Goal: Information Seeking & Learning: Learn about a topic

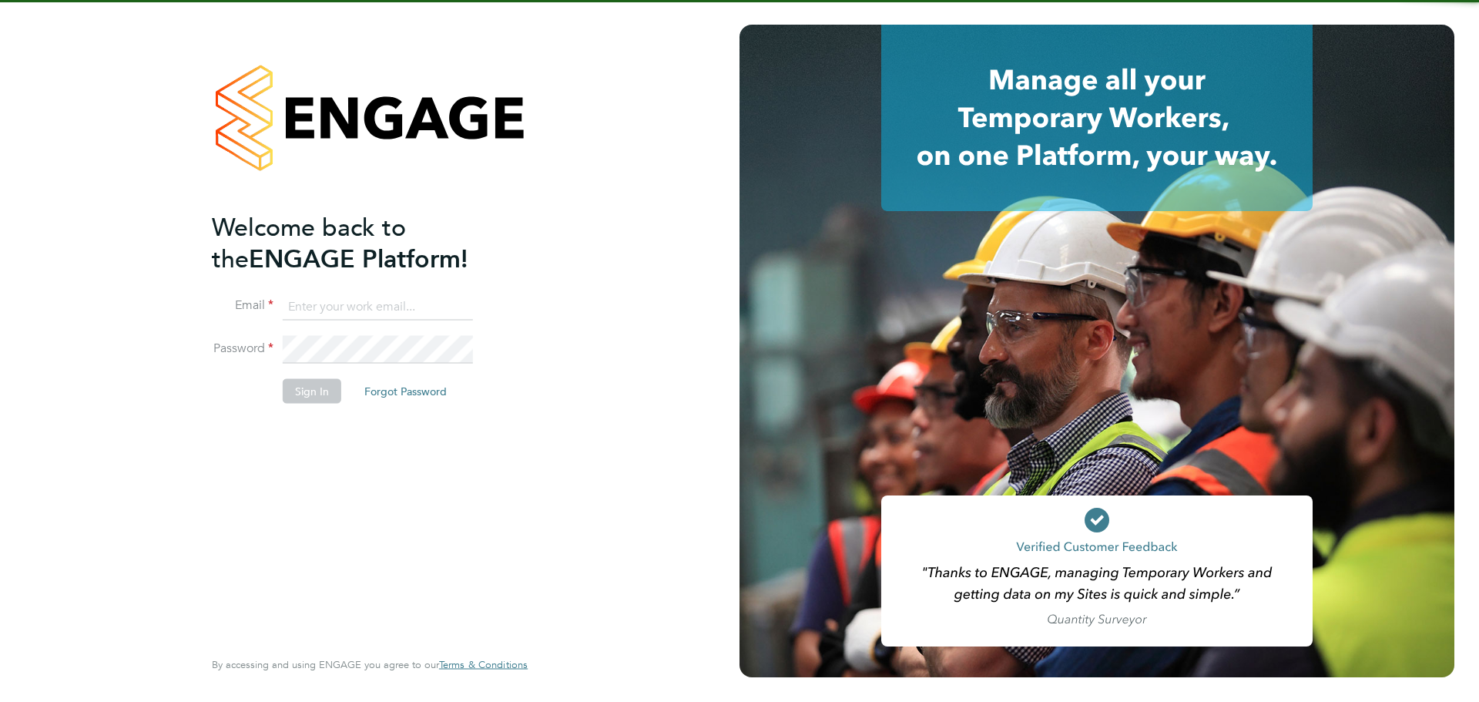
type input "ella.wratten@blackstone-recruitment.co.uk"
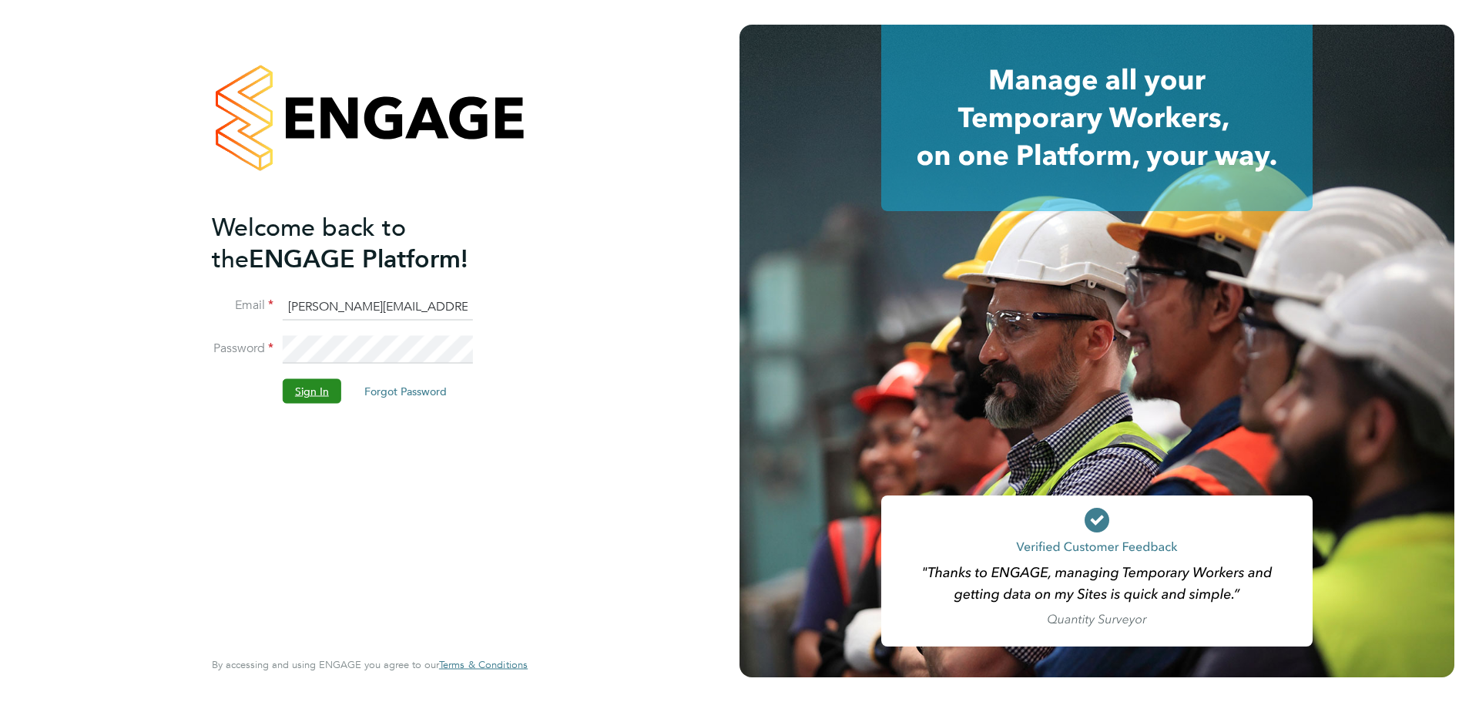
click at [305, 392] on button "Sign In" at bounding box center [312, 390] width 59 height 25
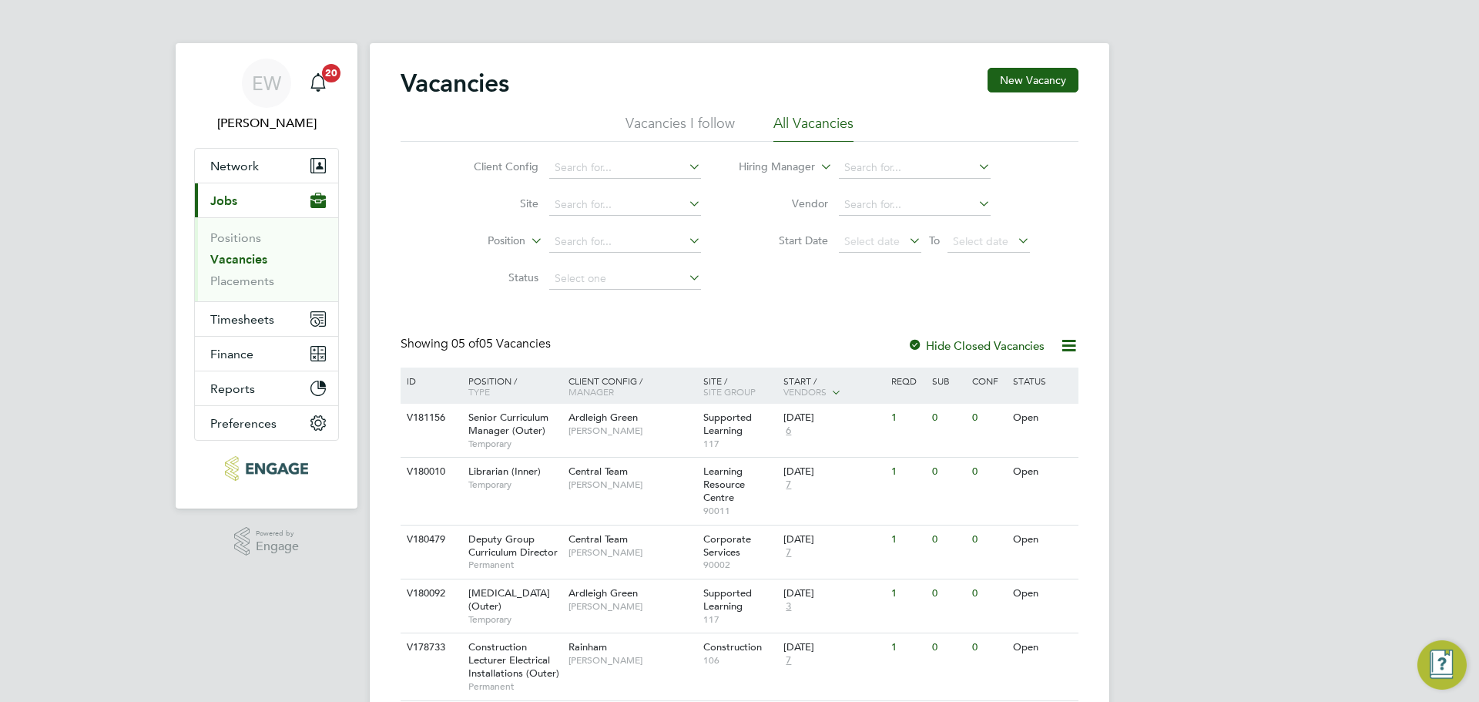
scroll to position [68, 0]
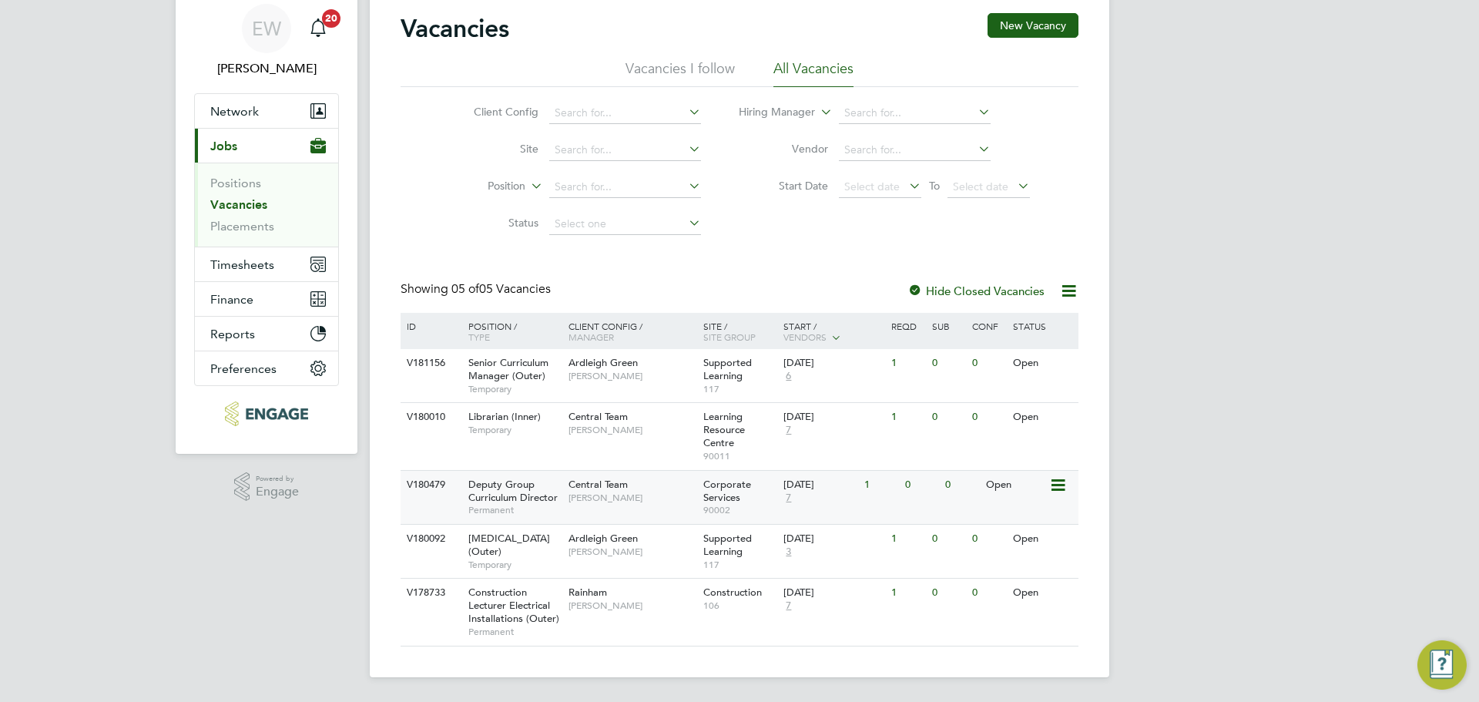
click at [522, 479] on span "Deputy Group Curriculum Director" at bounding box center [512, 491] width 89 height 26
click at [226, 197] on link "Vacancies" at bounding box center [238, 204] width 57 height 15
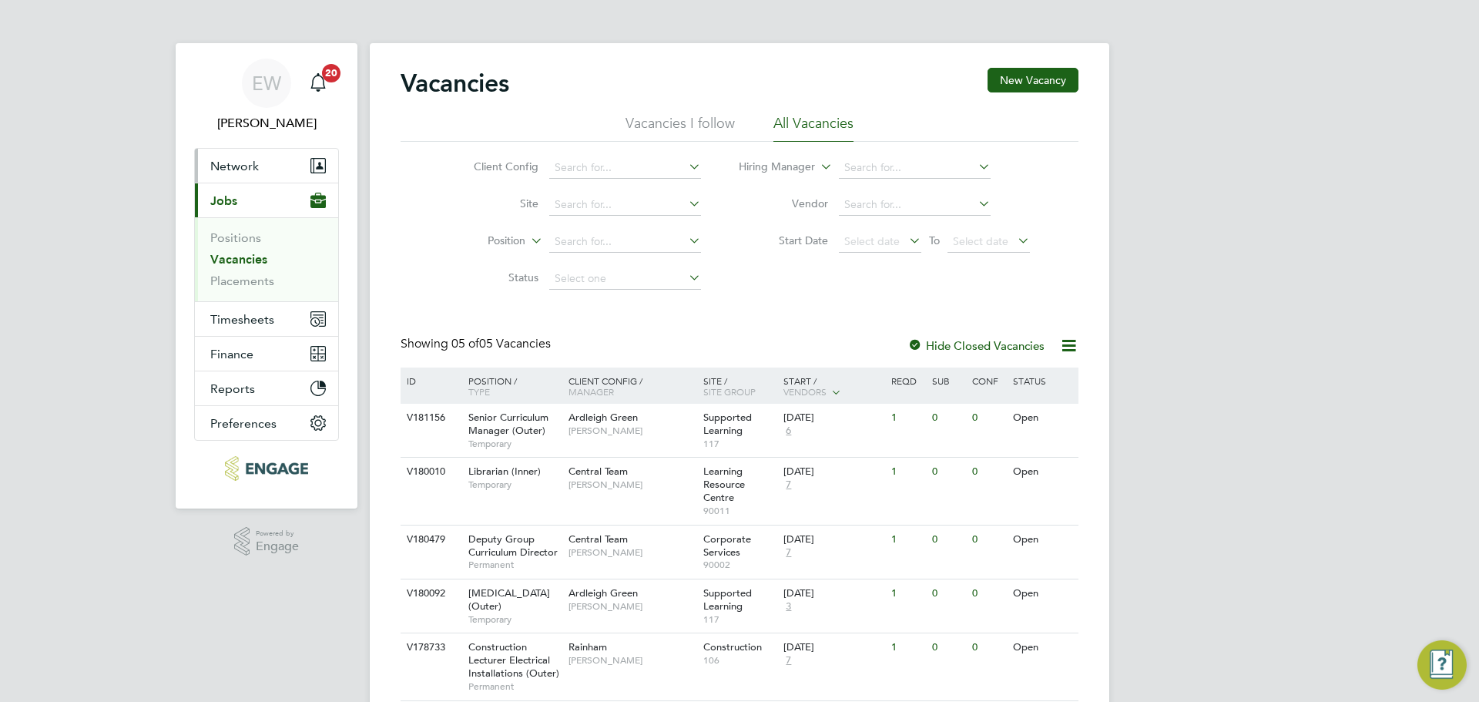
click at [237, 176] on button "Network" at bounding box center [266, 166] width 143 height 34
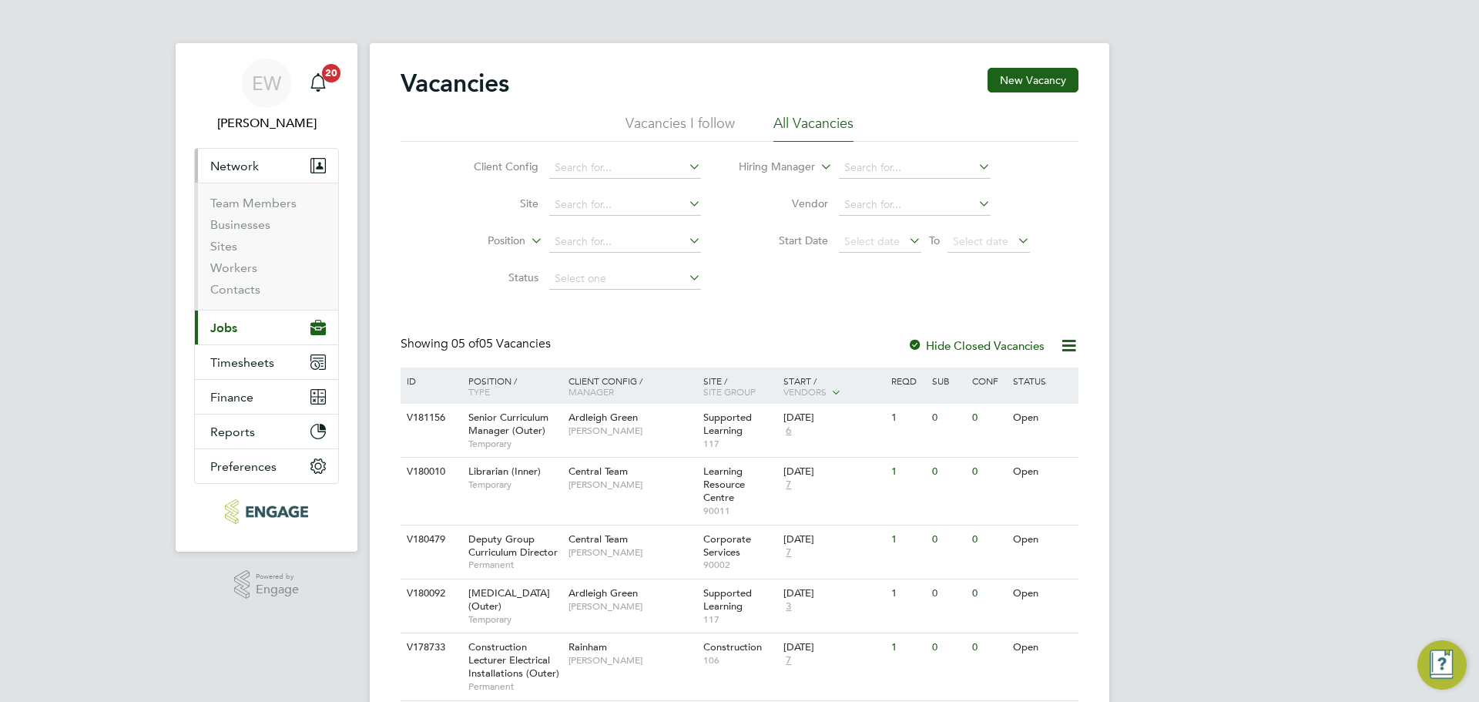
click at [233, 320] on span "Jobs" at bounding box center [223, 327] width 27 height 15
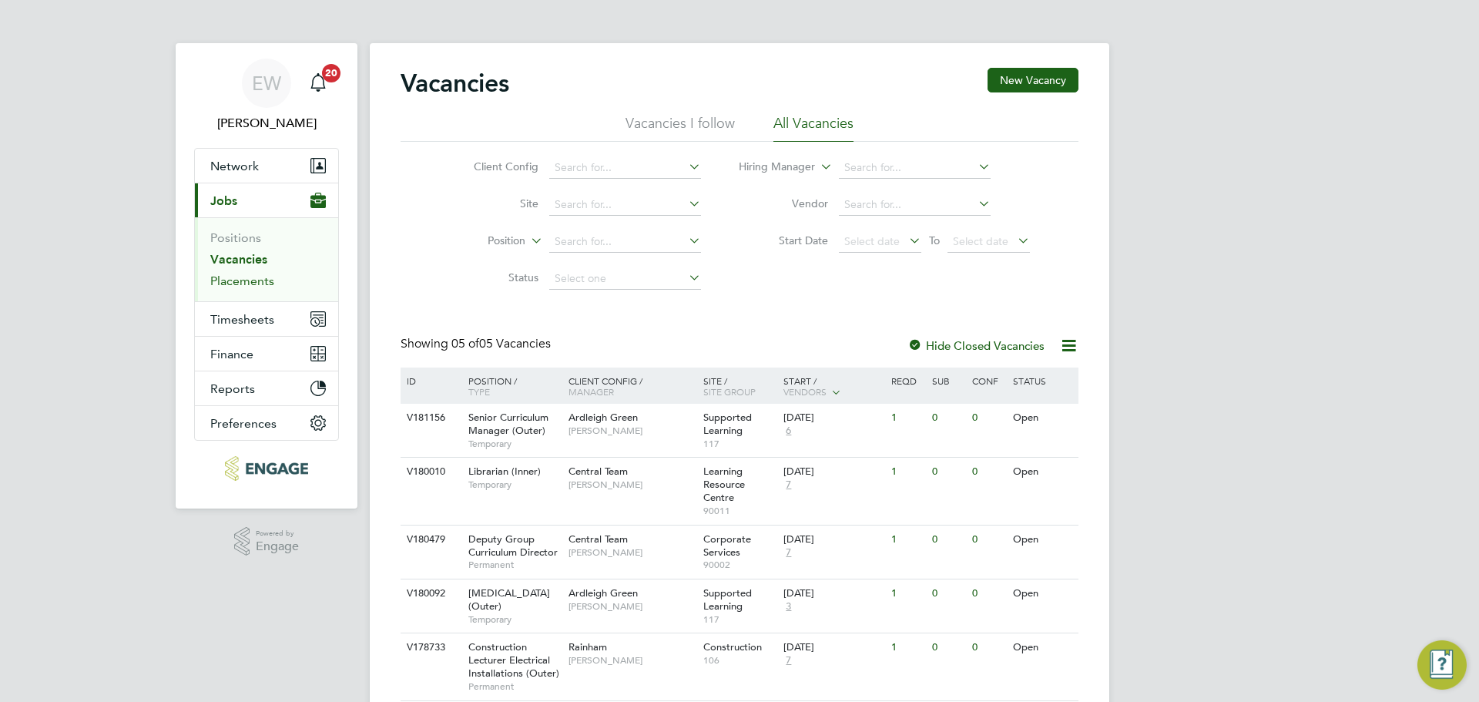
click at [241, 275] on link "Placements" at bounding box center [242, 281] width 64 height 15
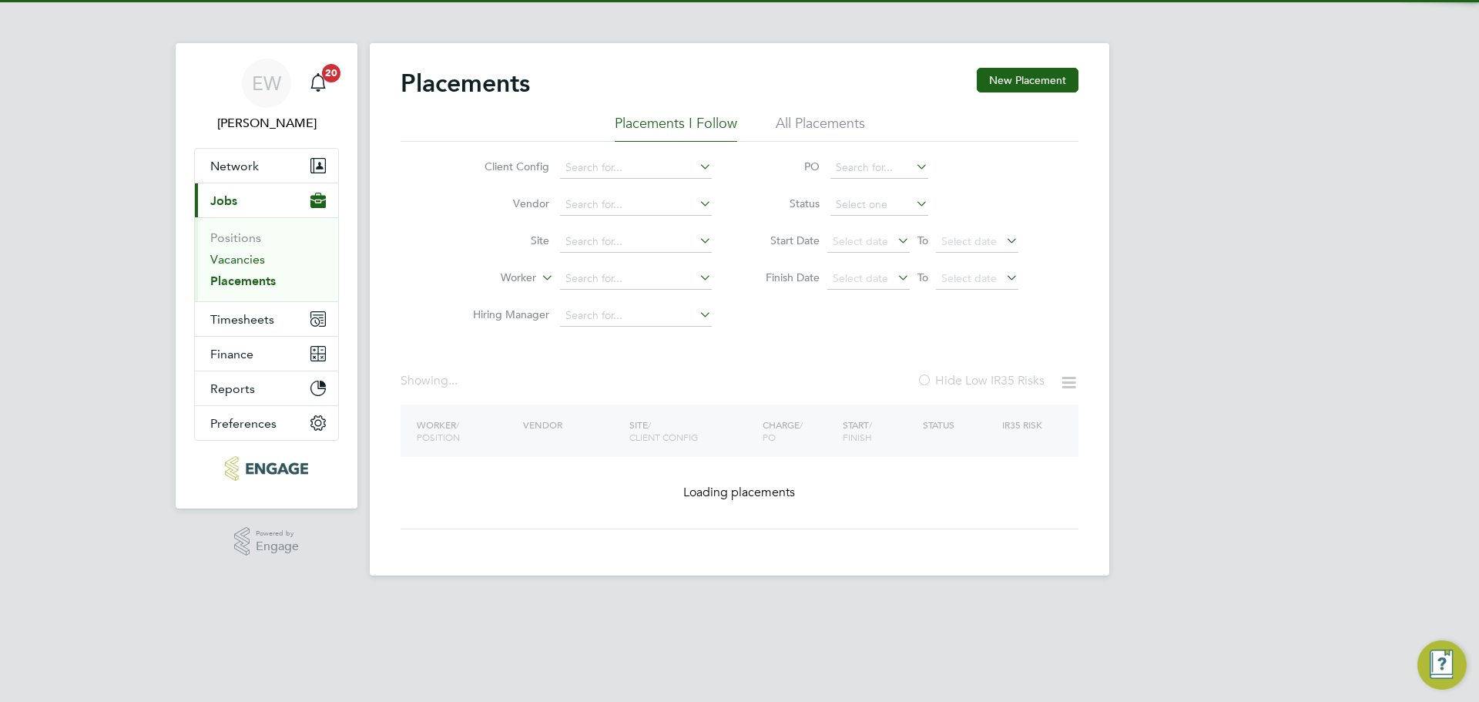
click at [236, 260] on link "Vacancies" at bounding box center [237, 259] width 55 height 15
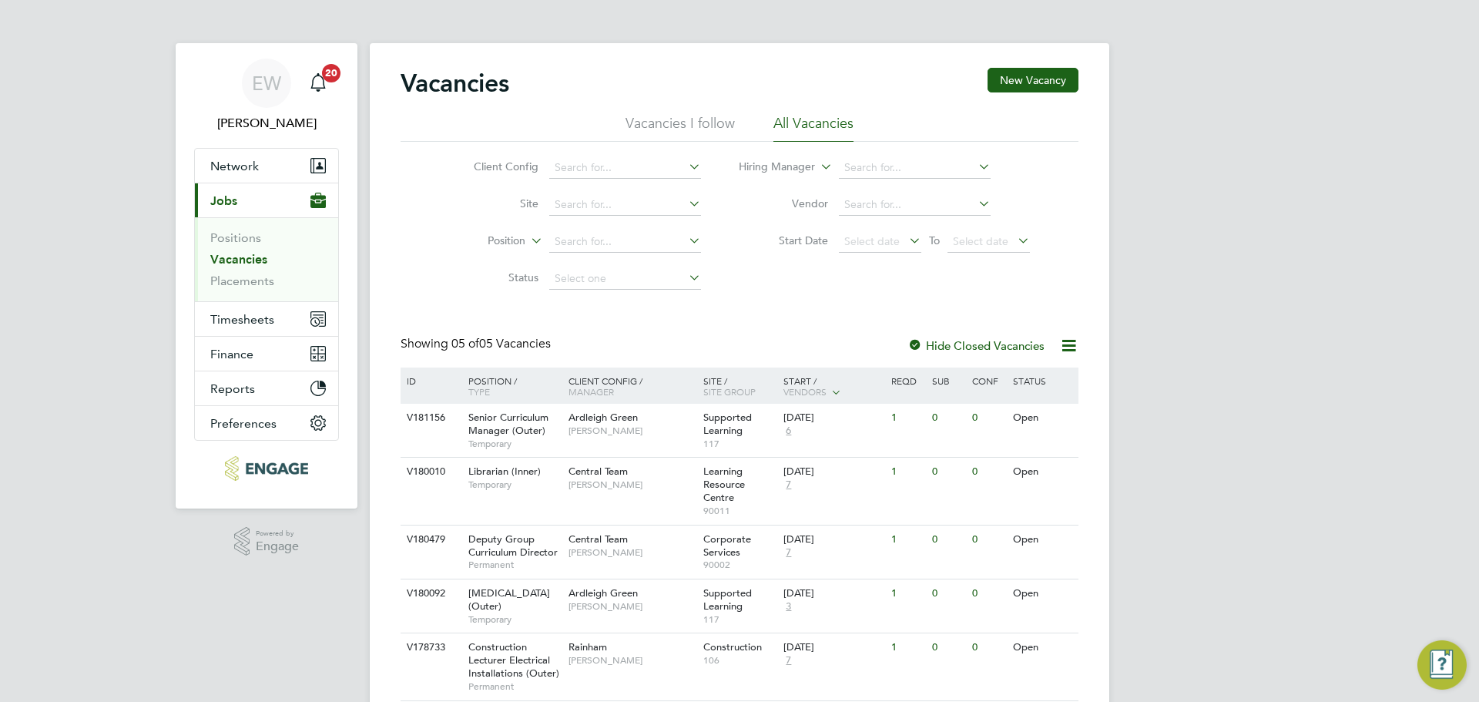
scroll to position [68, 0]
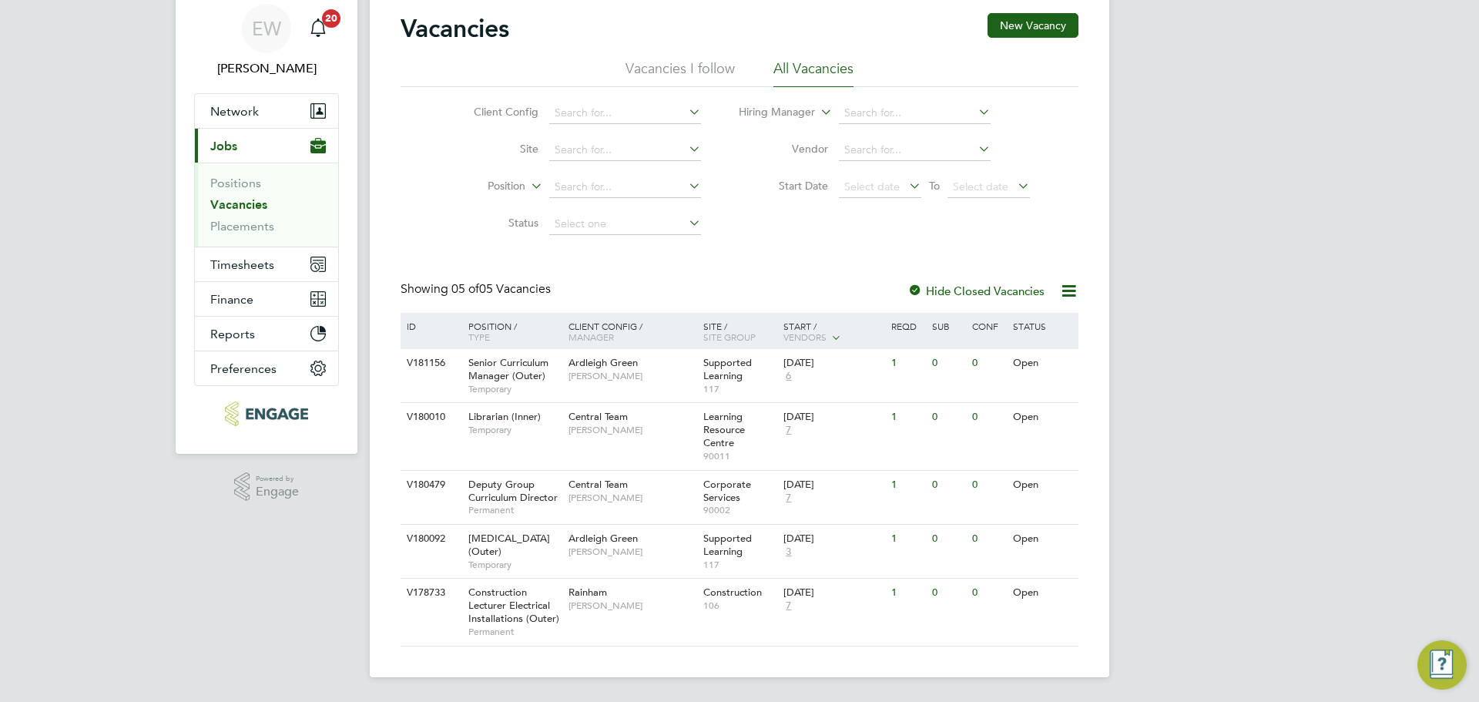
click at [1184, 514] on div "EW Ella Wratten Notifications 20 Applications: Network Team Members Businesses …" at bounding box center [739, 323] width 1479 height 757
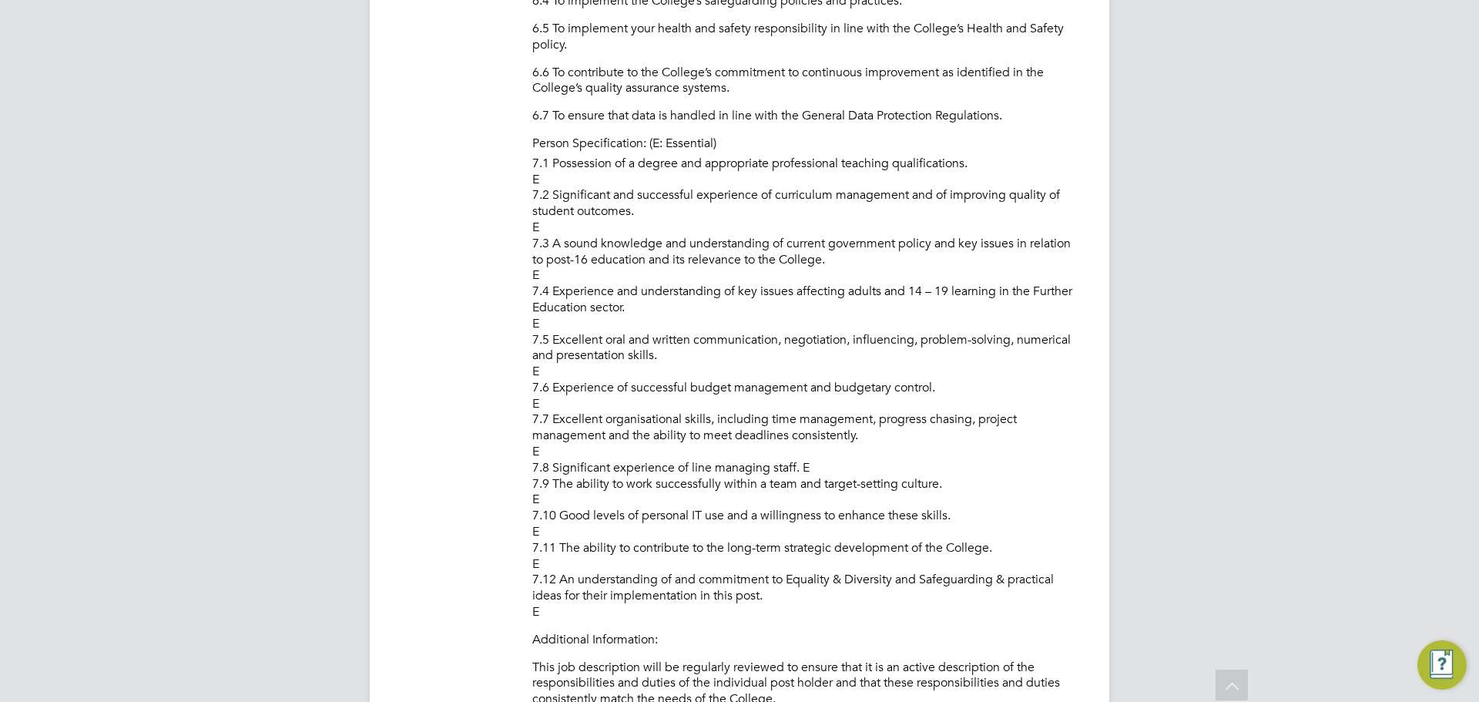
scroll to position [2697, 0]
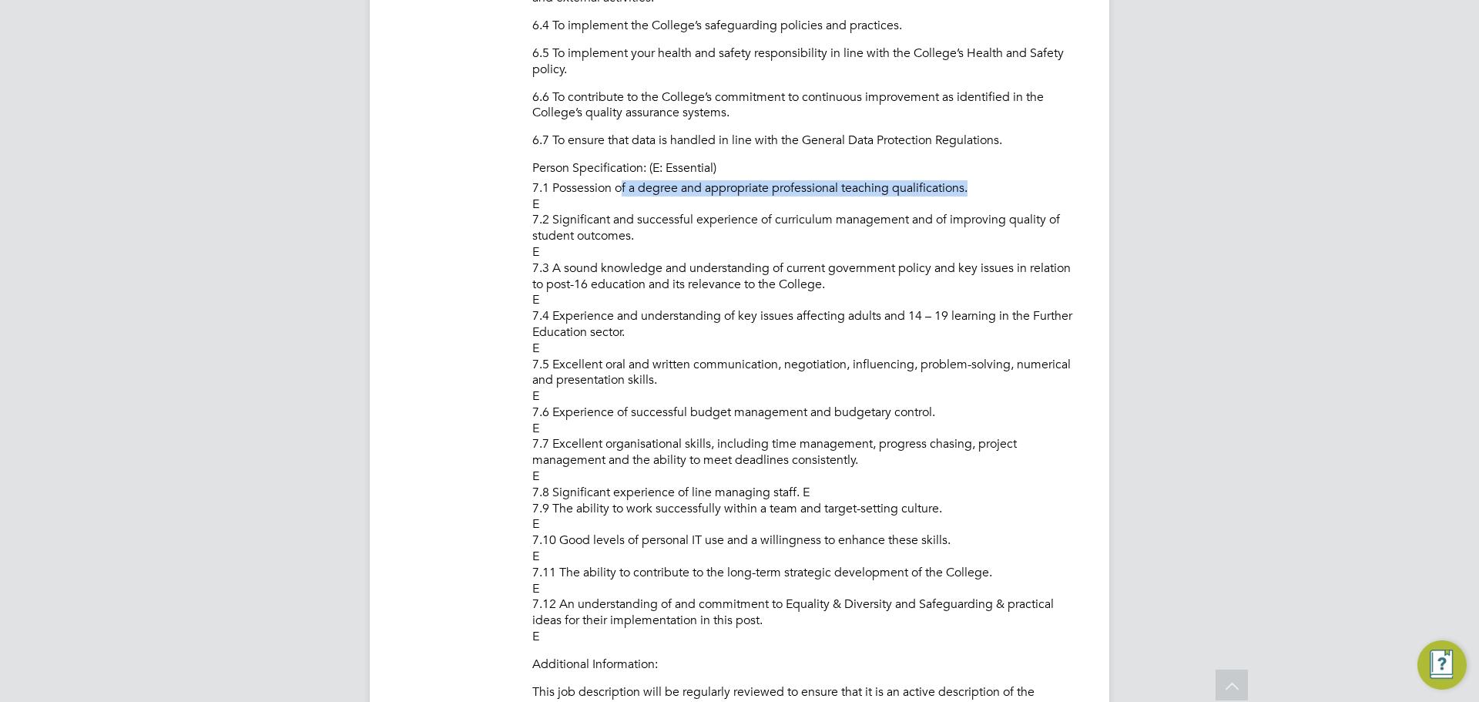
drag, startPoint x: 619, startPoint y: 206, endPoint x: 977, endPoint y: 200, distance: 357.5
click at [977, 200] on p "7.1 Possession of a degree and appropriate professional teaching qualifications…" at bounding box center [805, 412] width 546 height 465
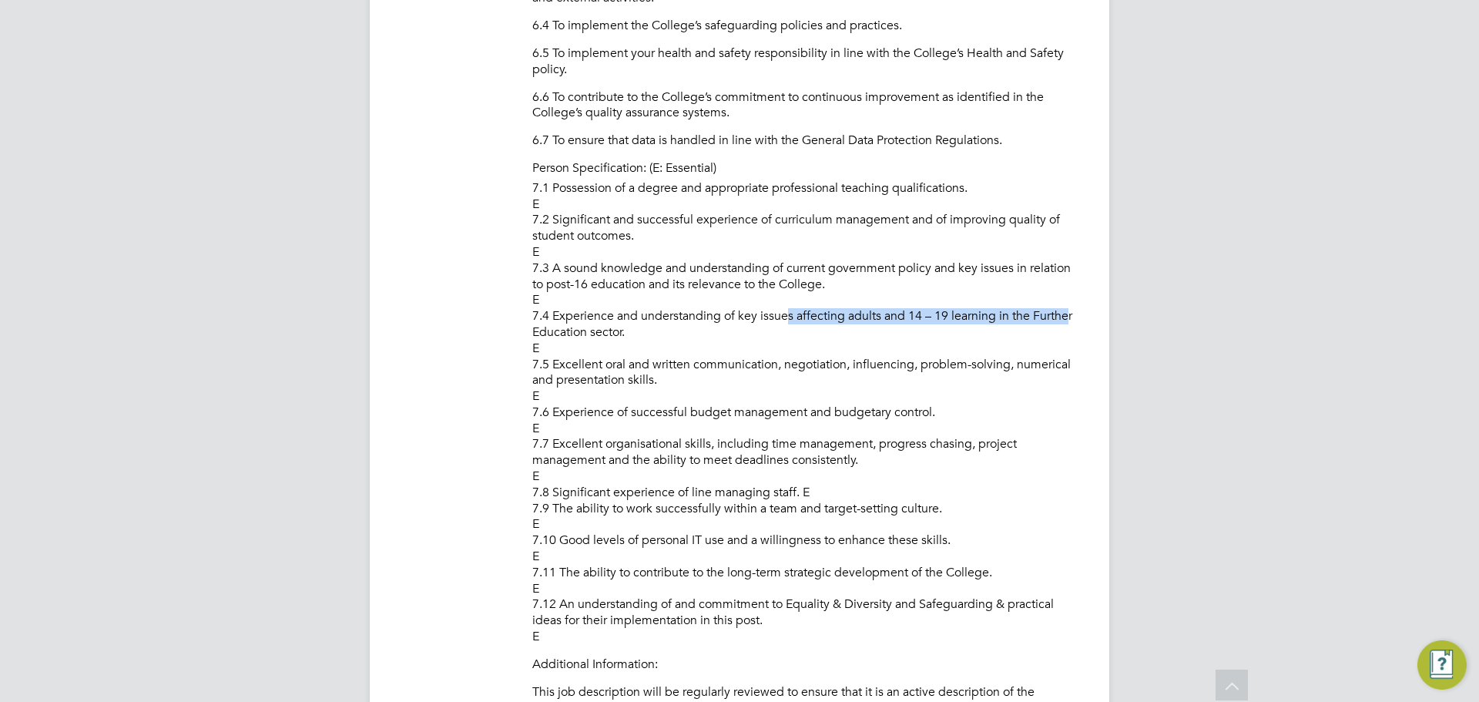
drag, startPoint x: 810, startPoint y: 327, endPoint x: 1063, endPoint y: 336, distance: 253.6
click at [1063, 336] on p "7.1 Possession of a degree and appropriate professional teaching qualifications…" at bounding box center [805, 412] width 546 height 465
